Goal: Task Accomplishment & Management: Manage account settings

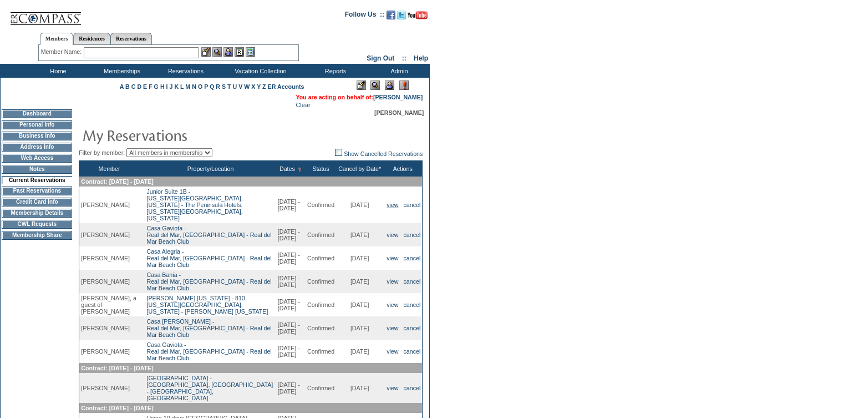
click at [393, 206] on link "view" at bounding box center [393, 204] width 12 height 7
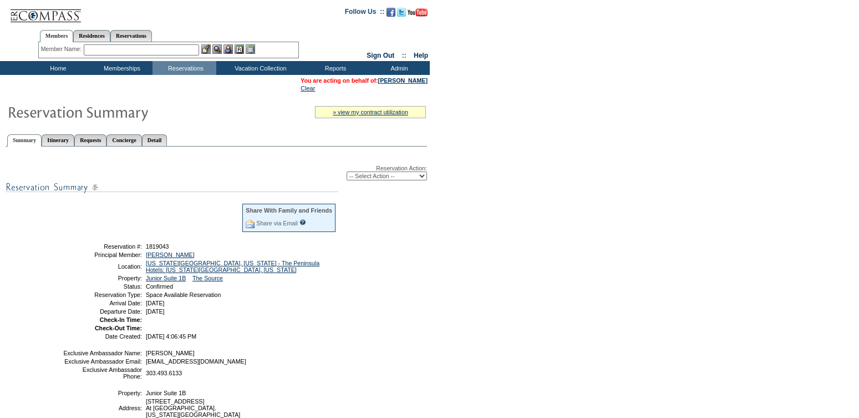
click at [371, 180] on select "-- Select Action -- Modify Reservation Dates Modify Reservation Cost Modify Occ…" at bounding box center [387, 175] width 80 height 9
select select "ChangeDates"
